Goal: Task Accomplishment & Management: Manage account settings

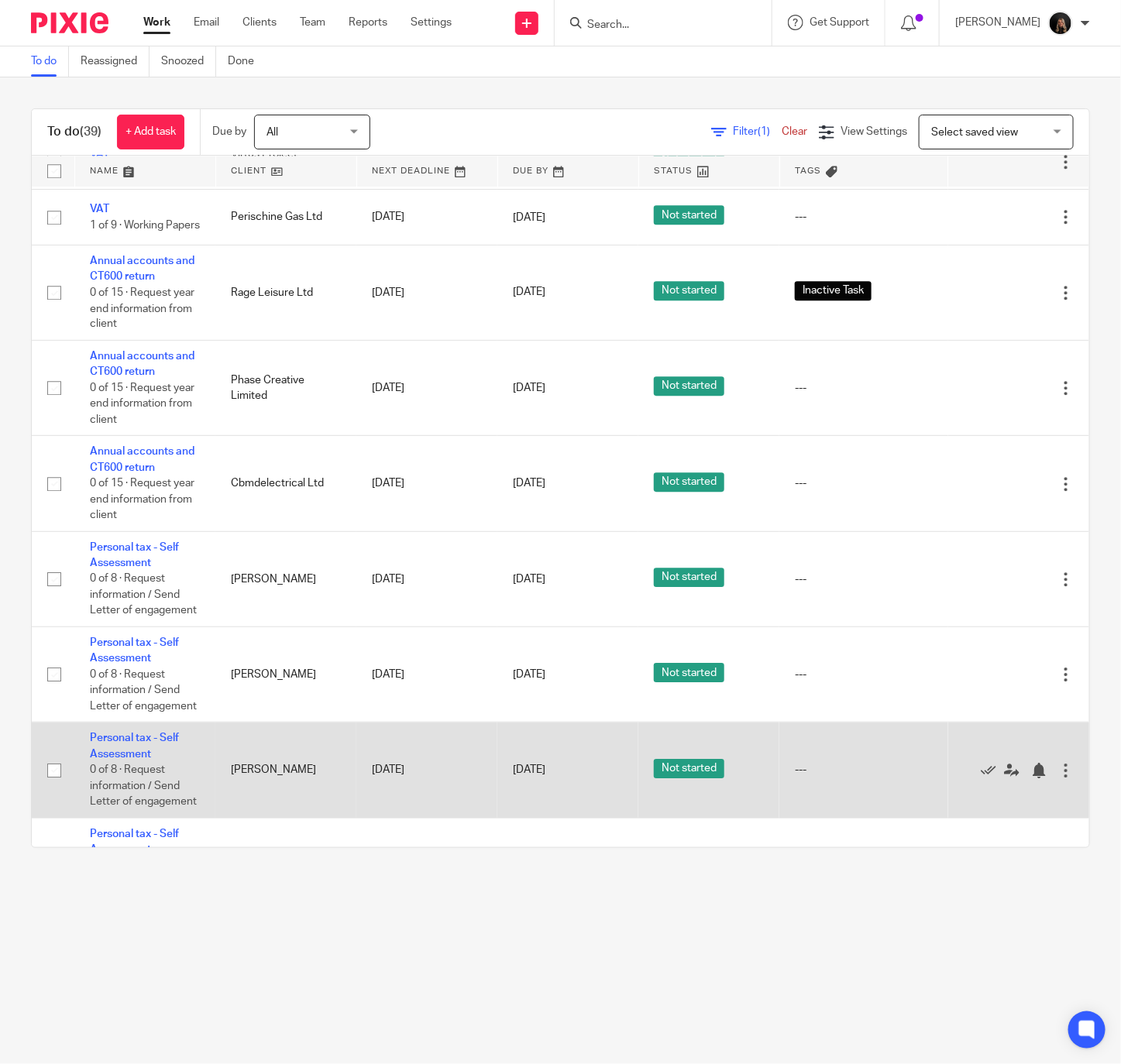
scroll to position [1239, 0]
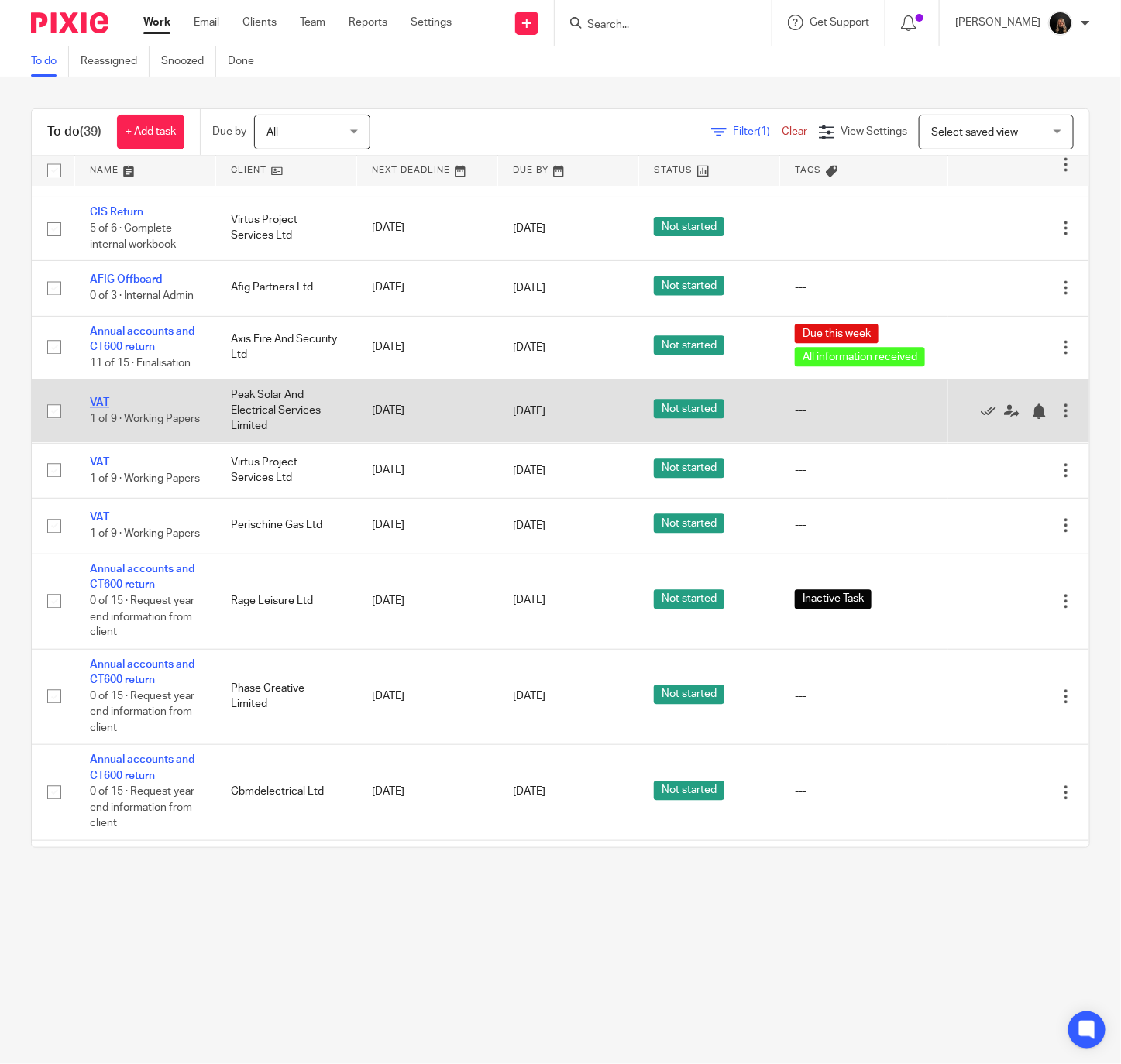
click at [107, 409] on link "VAT" at bounding box center [99, 404] width 19 height 11
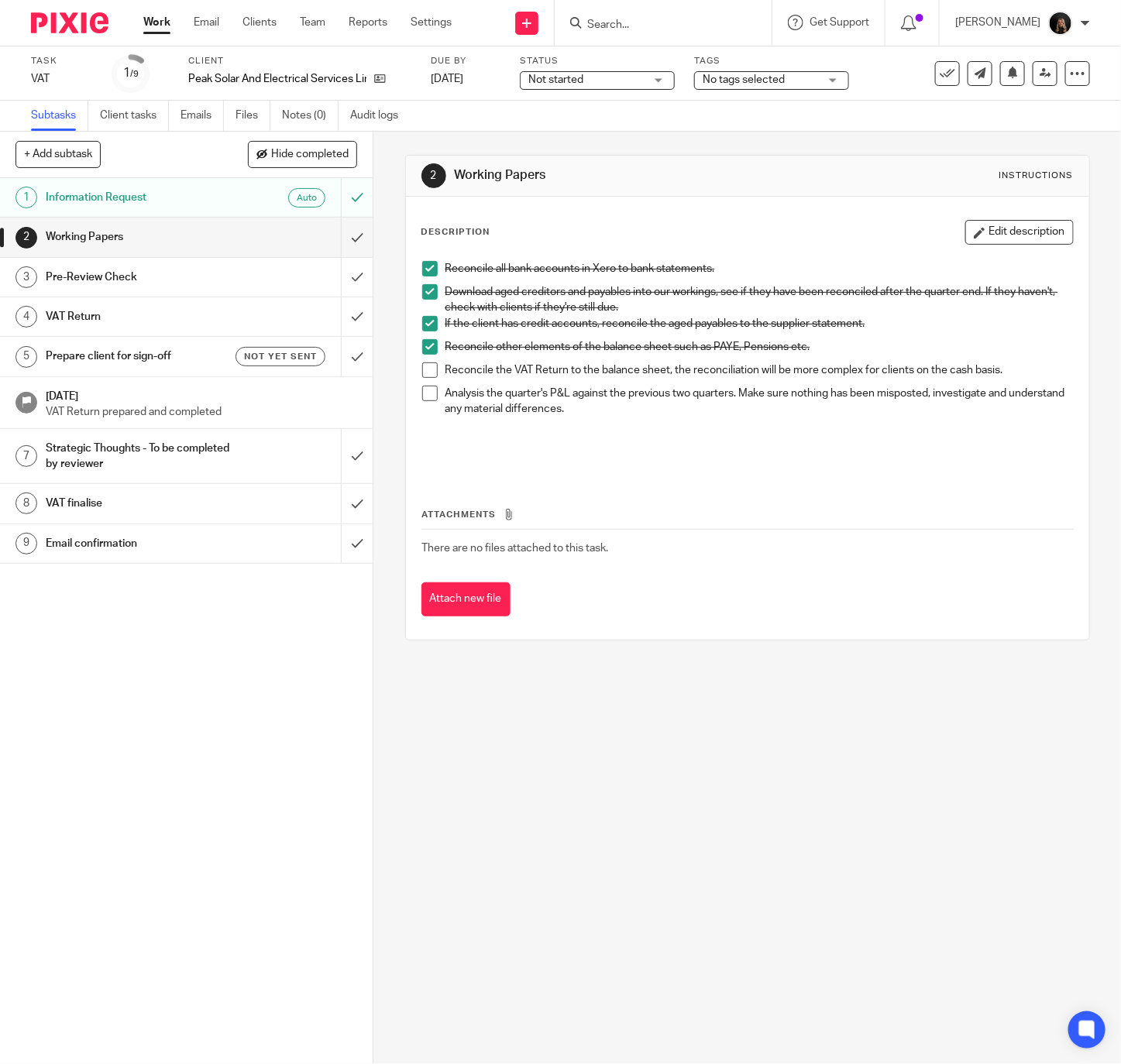
click at [424, 377] on span at bounding box center [430, 370] width 16 height 16
click at [429, 395] on span at bounding box center [430, 393] width 16 height 16
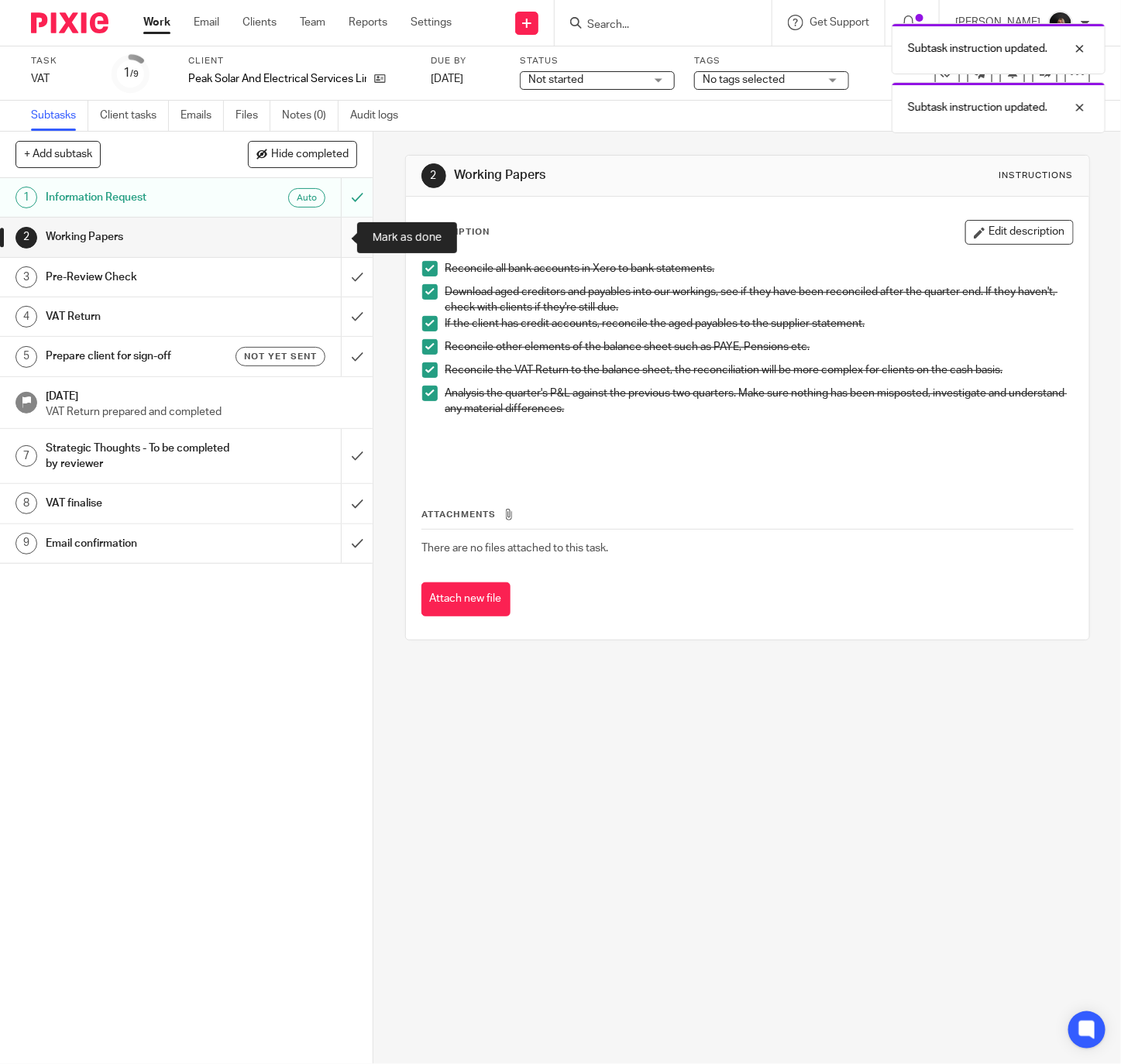
click at [328, 235] on input "submit" at bounding box center [186, 237] width 373 height 39
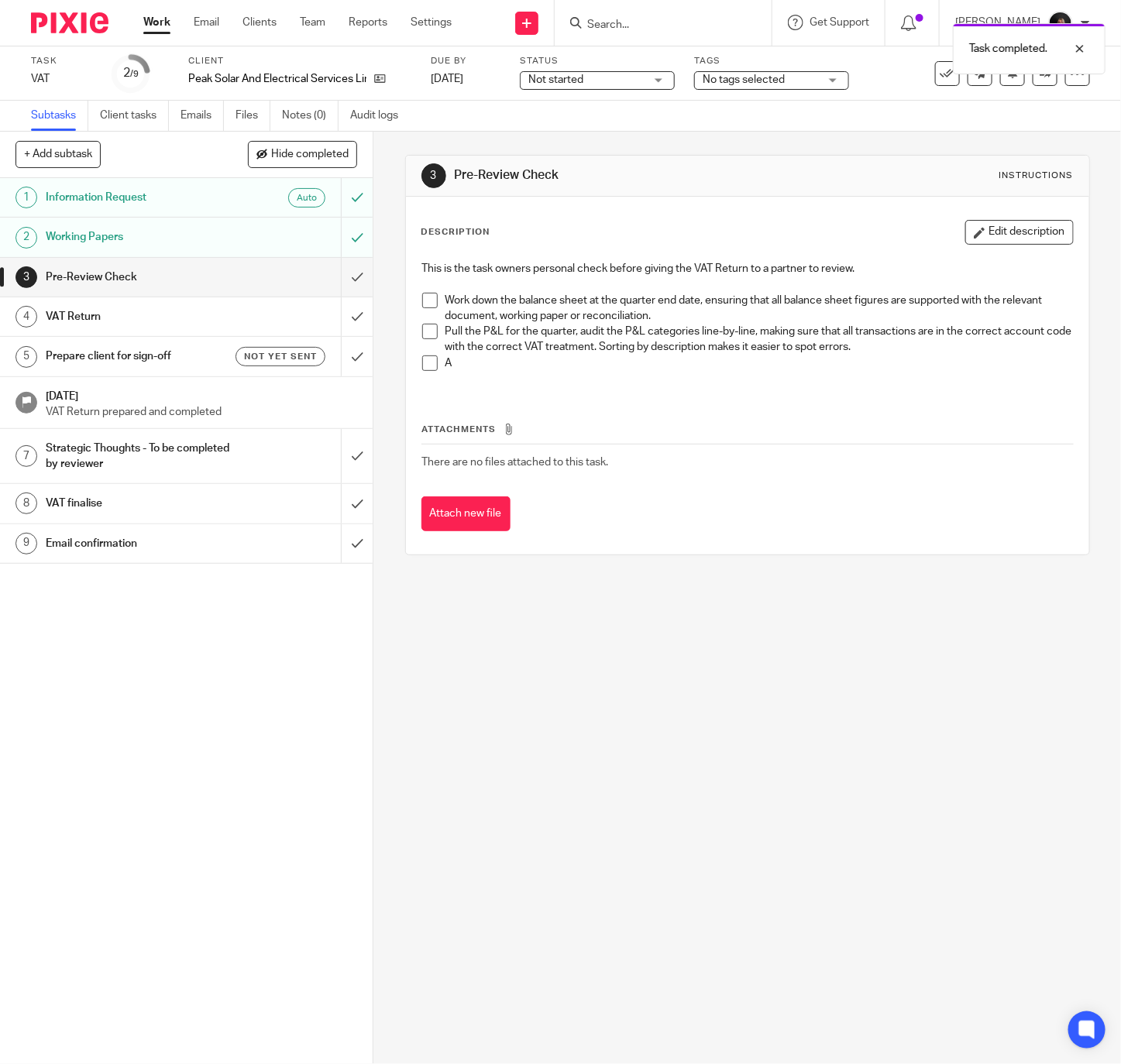
click at [422, 300] on span at bounding box center [430, 301] width 16 height 16
click at [423, 331] on span at bounding box center [430, 332] width 16 height 16
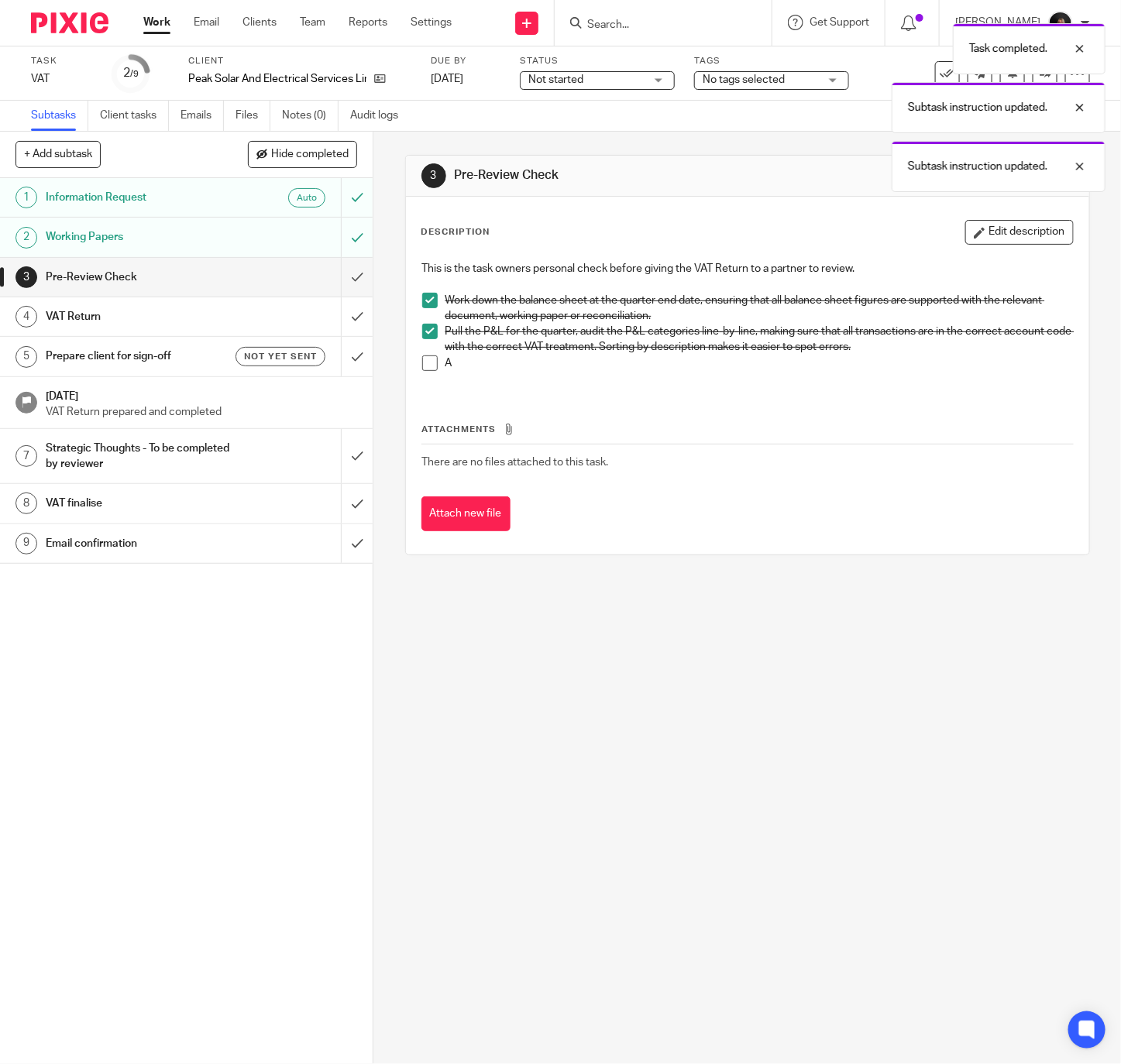
click at [423, 361] on span at bounding box center [430, 363] width 16 height 16
click at [328, 272] on input "submit" at bounding box center [186, 277] width 373 height 39
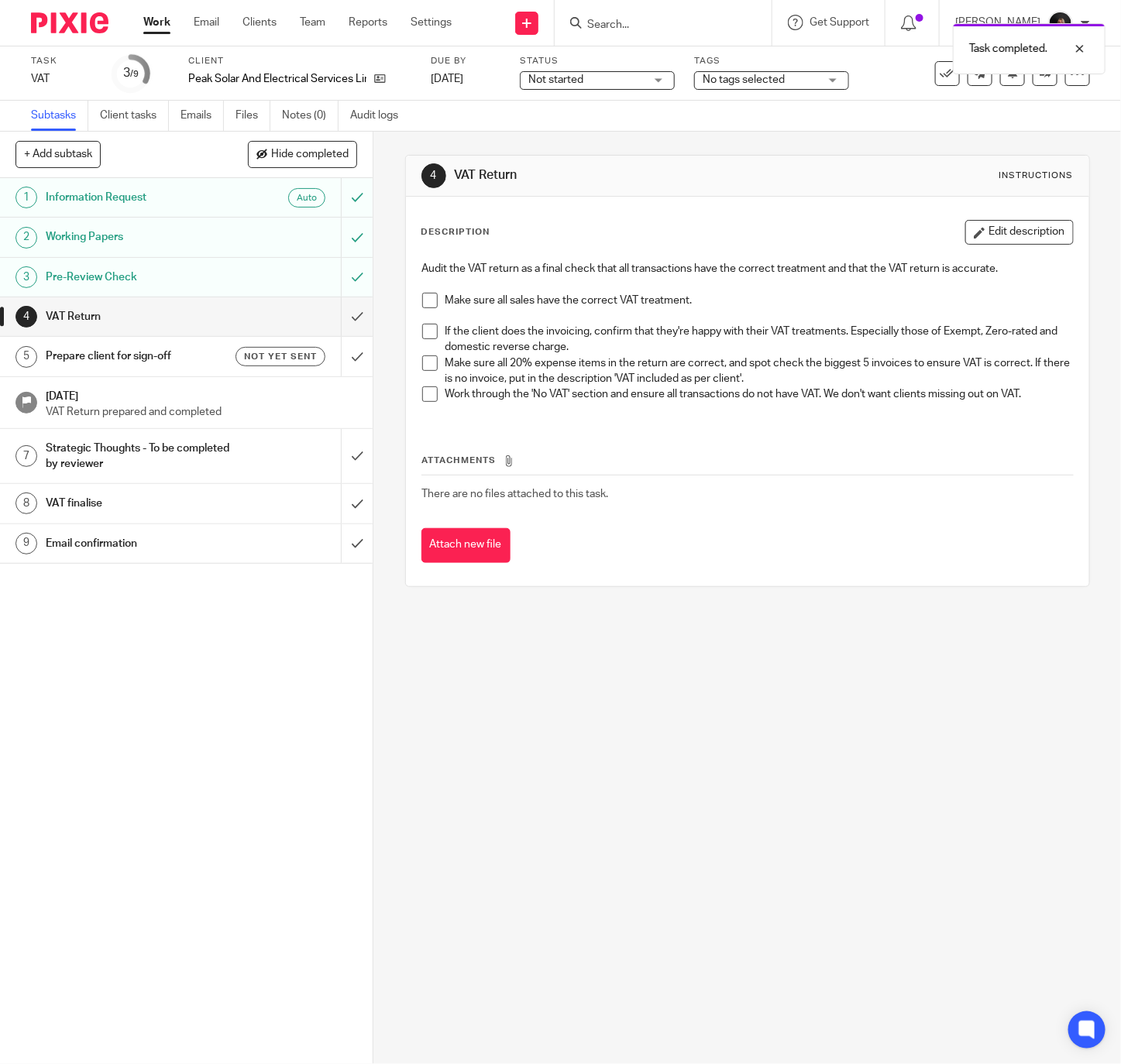
click at [433, 294] on li "Make sure all sales have the correct VAT treatment." at bounding box center [747, 309] width 651 height 32
click at [425, 303] on span at bounding box center [430, 301] width 16 height 16
click at [422, 333] on span at bounding box center [430, 332] width 16 height 16
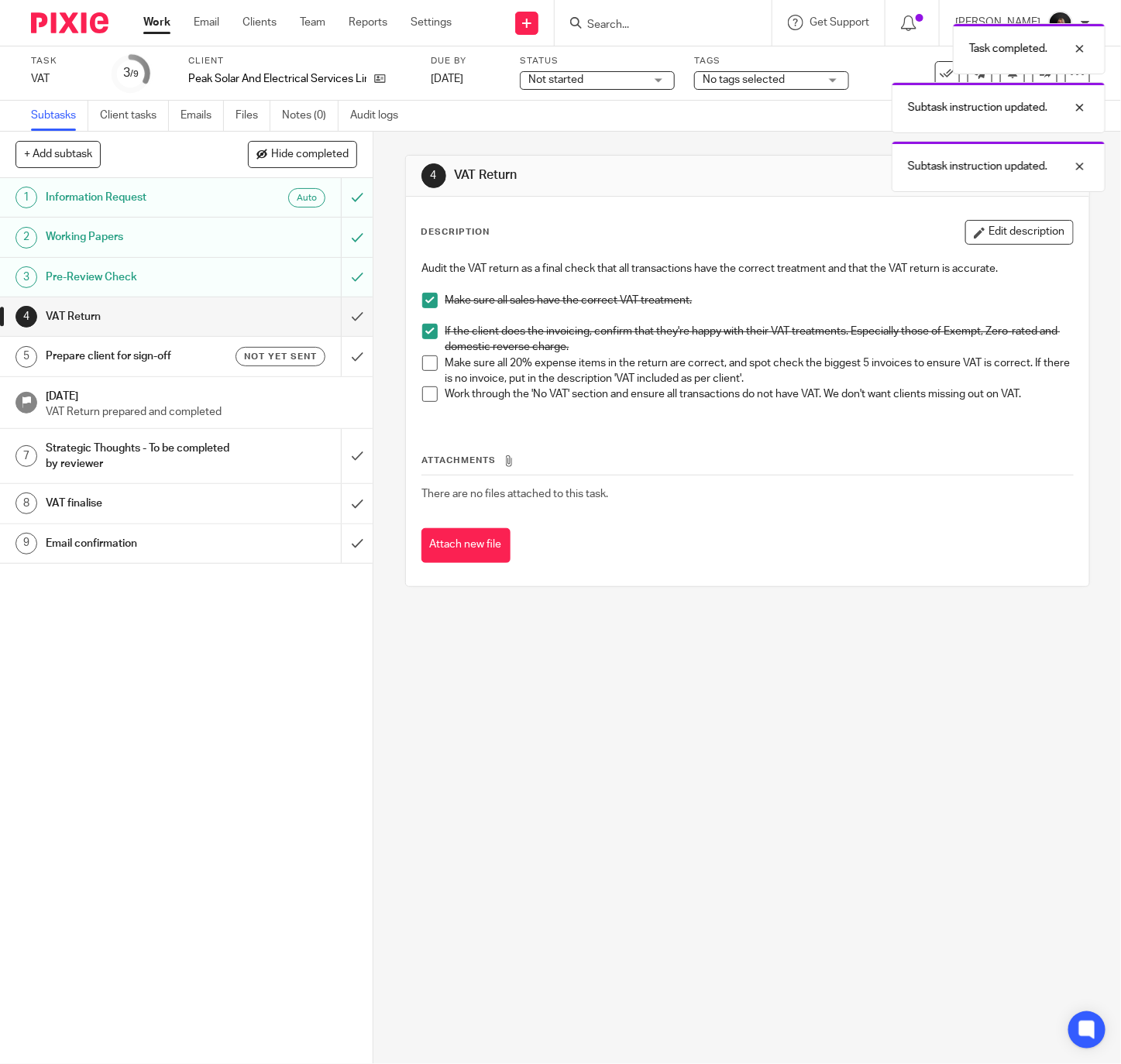
click at [422, 361] on span at bounding box center [430, 363] width 16 height 16
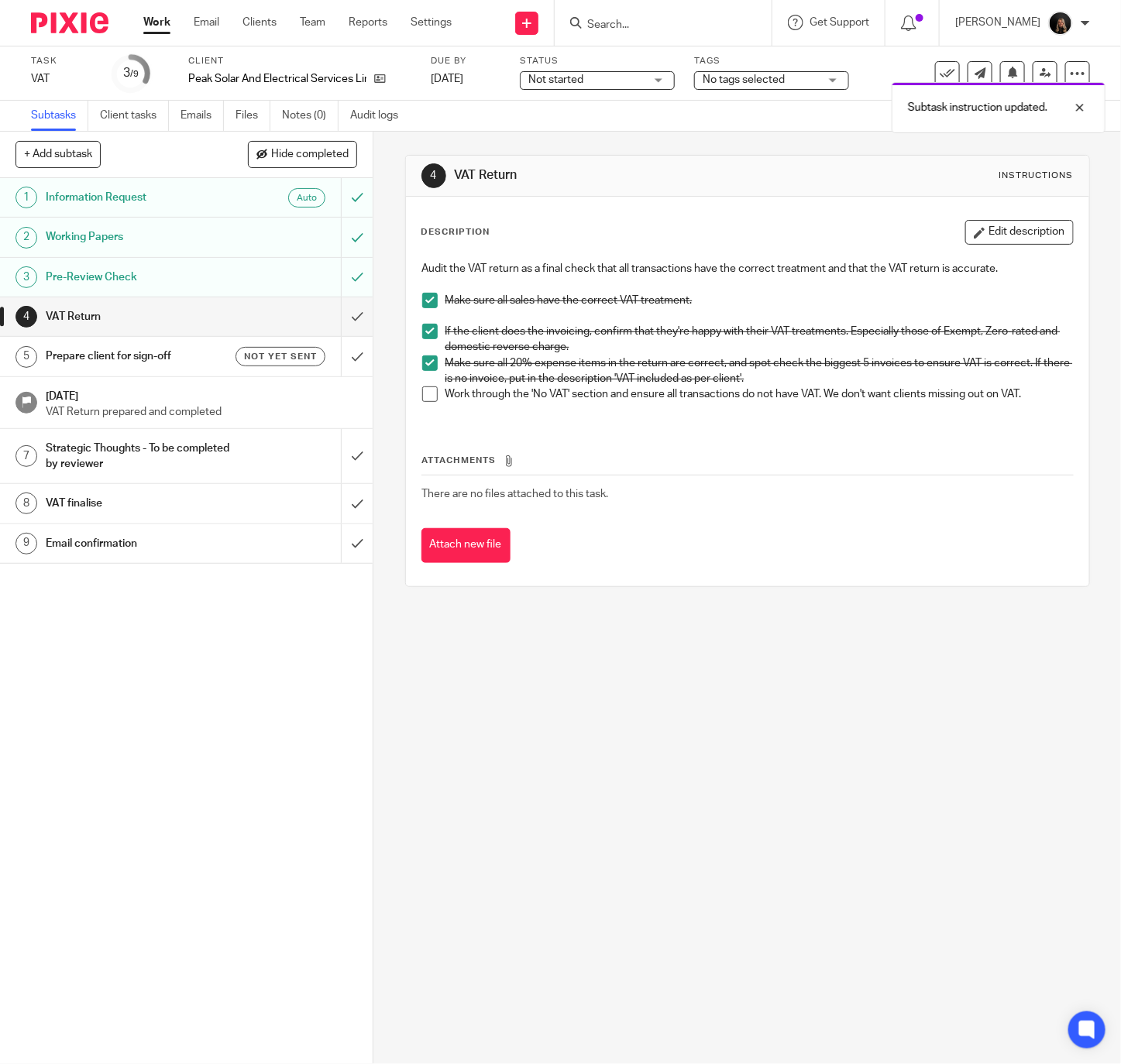
click at [422, 398] on span at bounding box center [430, 394] width 16 height 16
click at [335, 314] on input "submit" at bounding box center [186, 316] width 373 height 39
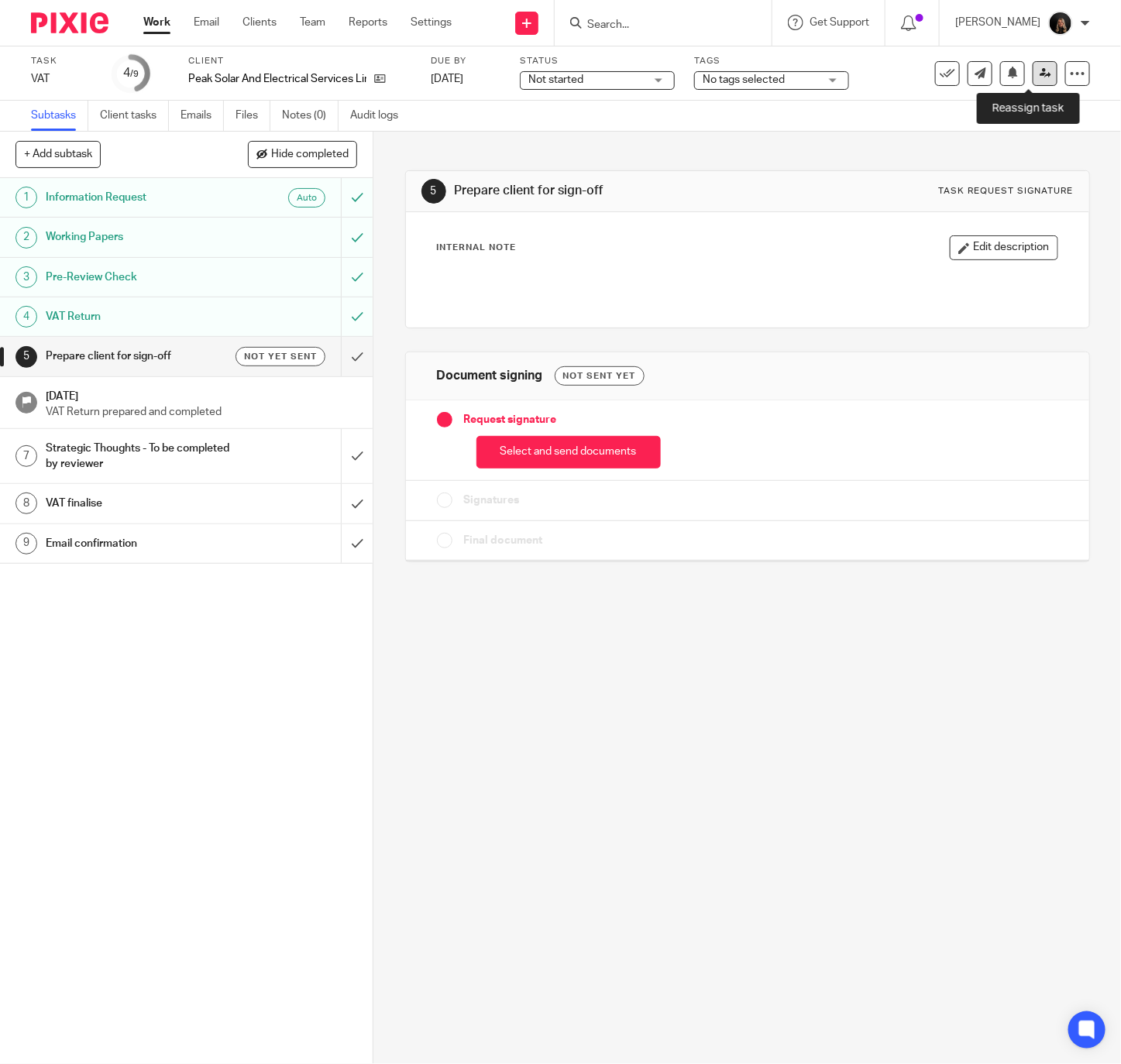
click at [1040, 67] on icon at bounding box center [1045, 73] width 11 height 11
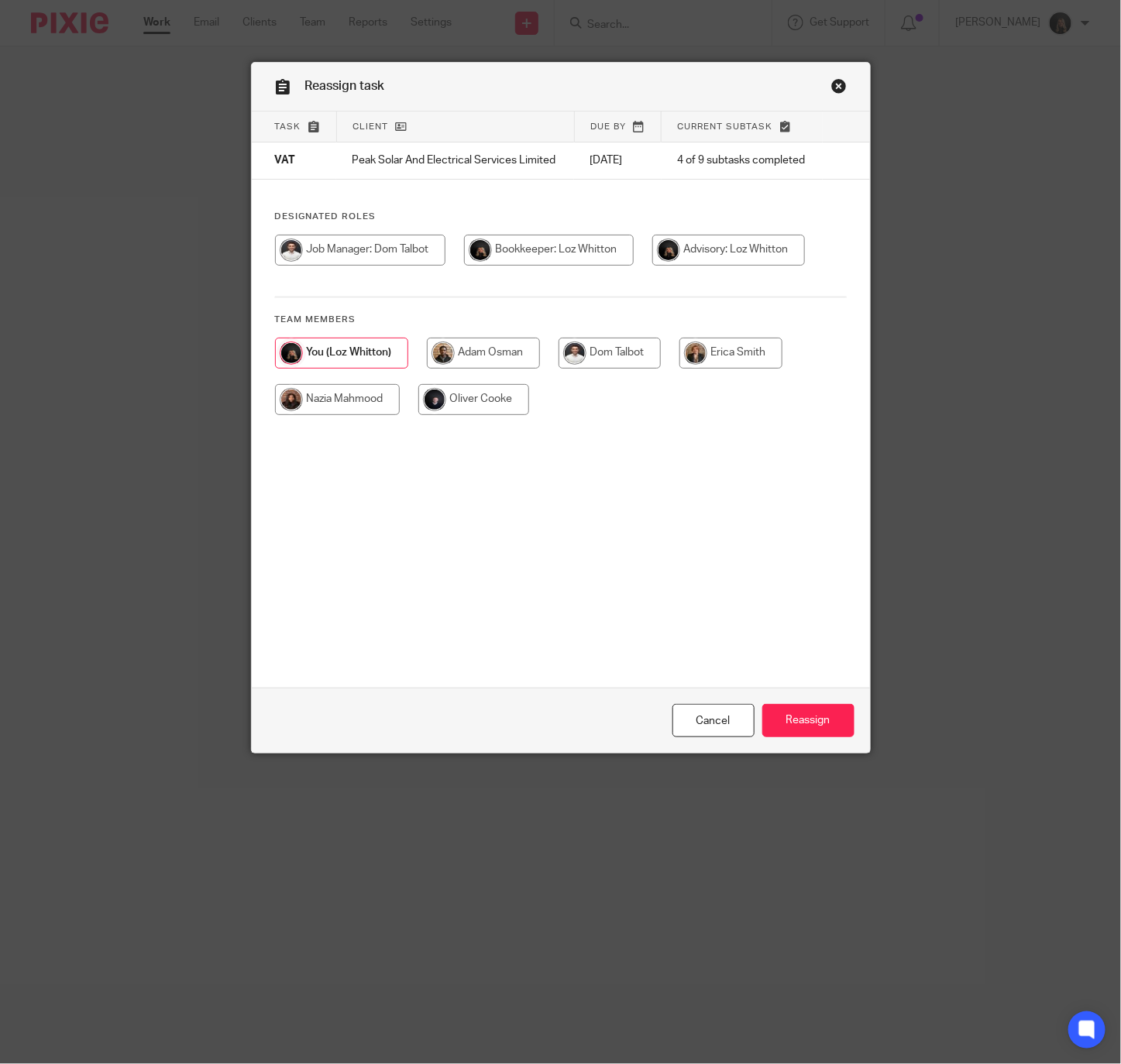
click at [468, 392] on input "radio" at bounding box center [474, 400] width 111 height 31
radio input "true"
click at [779, 721] on input "Reassign" at bounding box center [808, 721] width 92 height 34
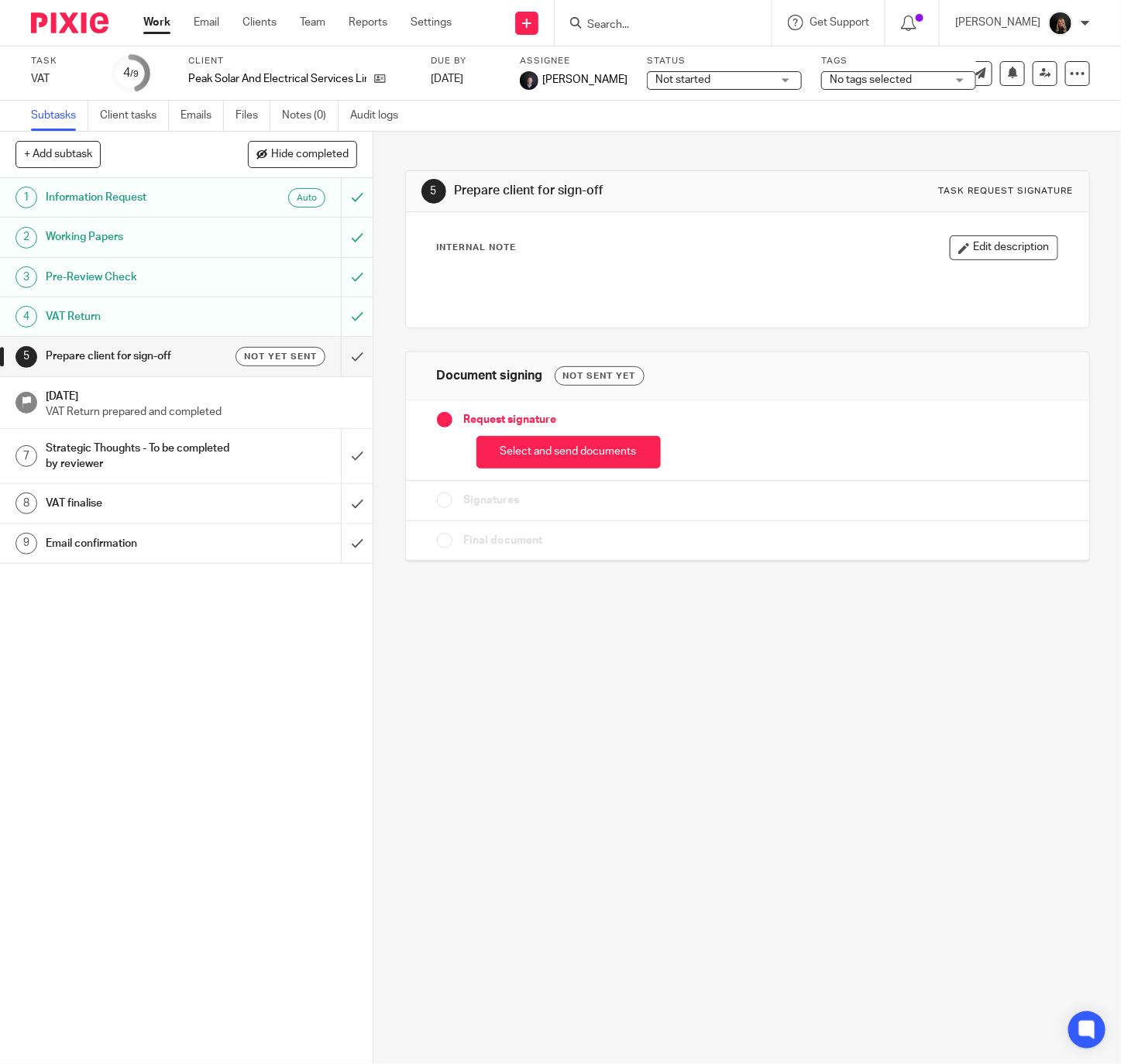
click at [71, 16] on img at bounding box center [70, 22] width 78 height 21
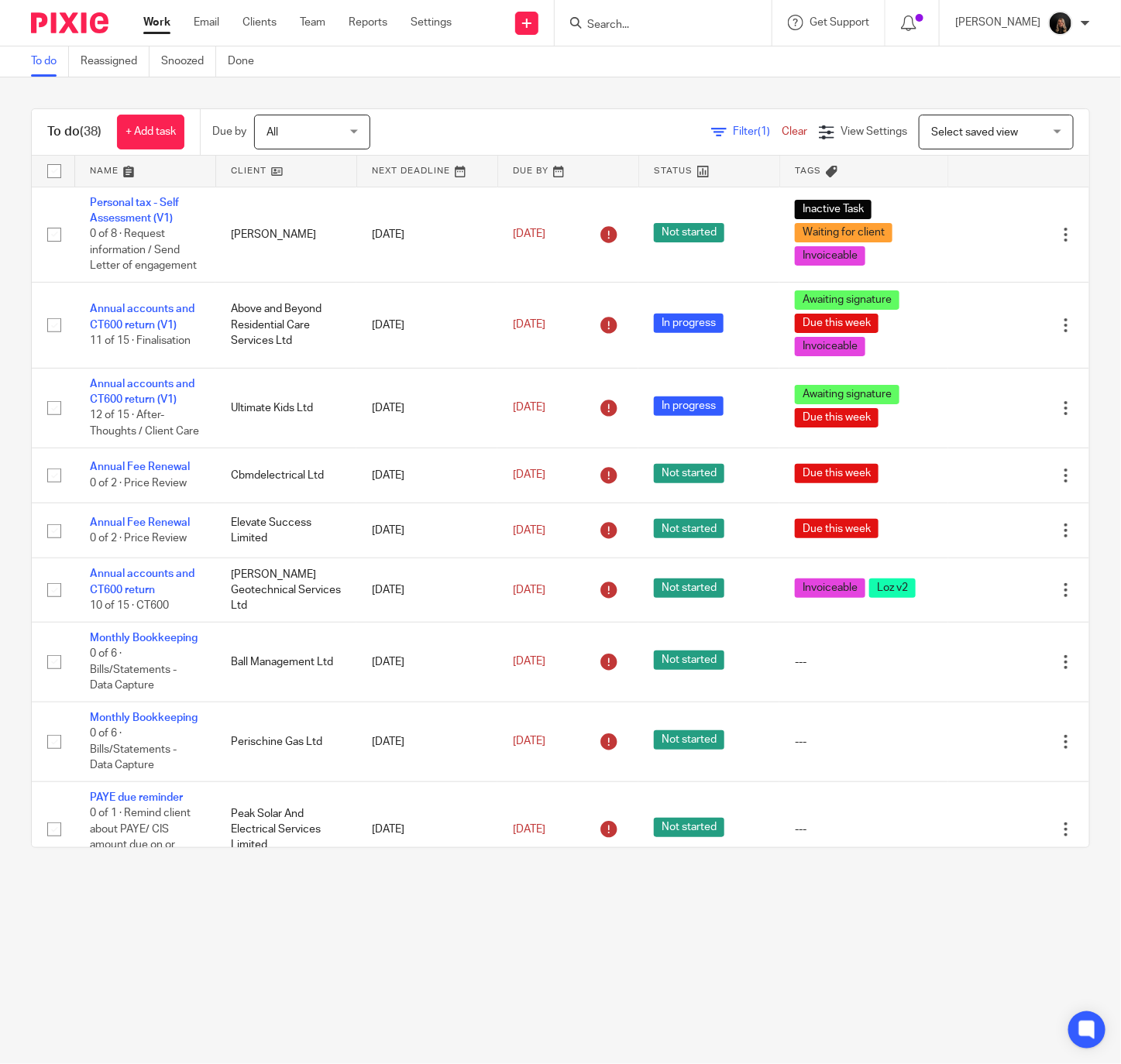
click at [107, 163] on link at bounding box center [145, 171] width 140 height 31
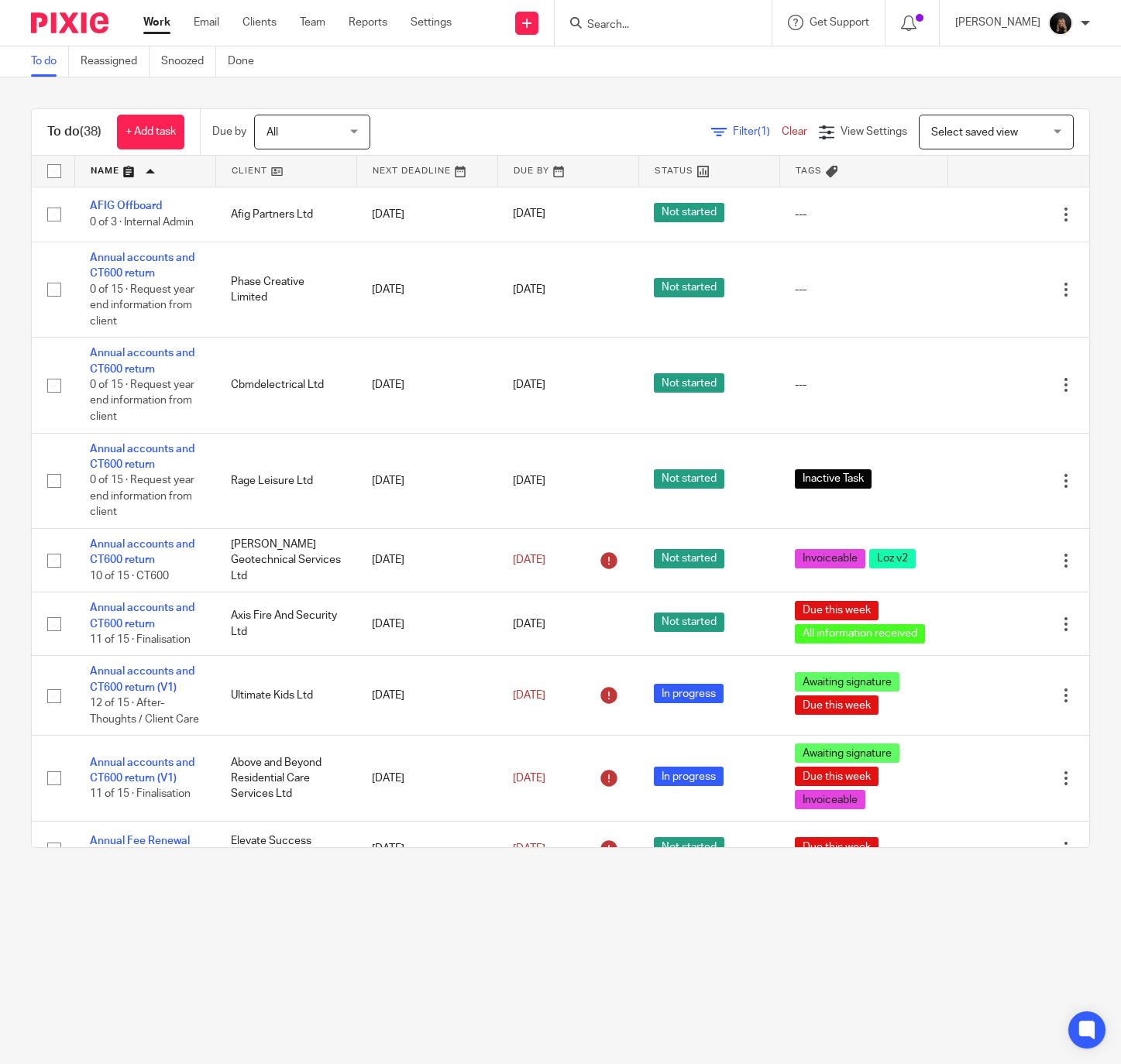
click at [244, 172] on link at bounding box center [286, 171] width 140 height 31
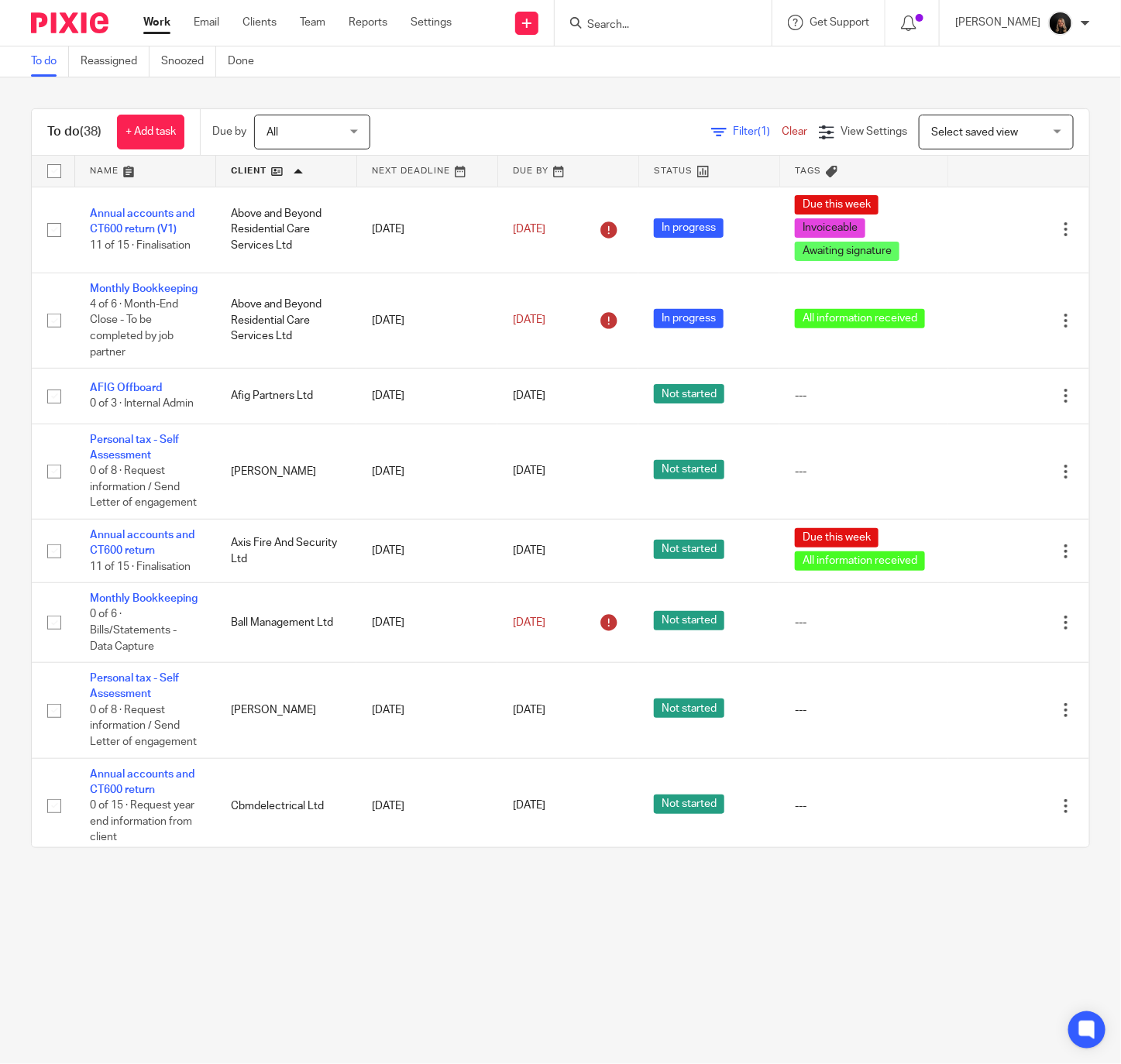
click at [524, 168] on link at bounding box center [568, 171] width 140 height 31
